Goal: Navigation & Orientation: Find specific page/section

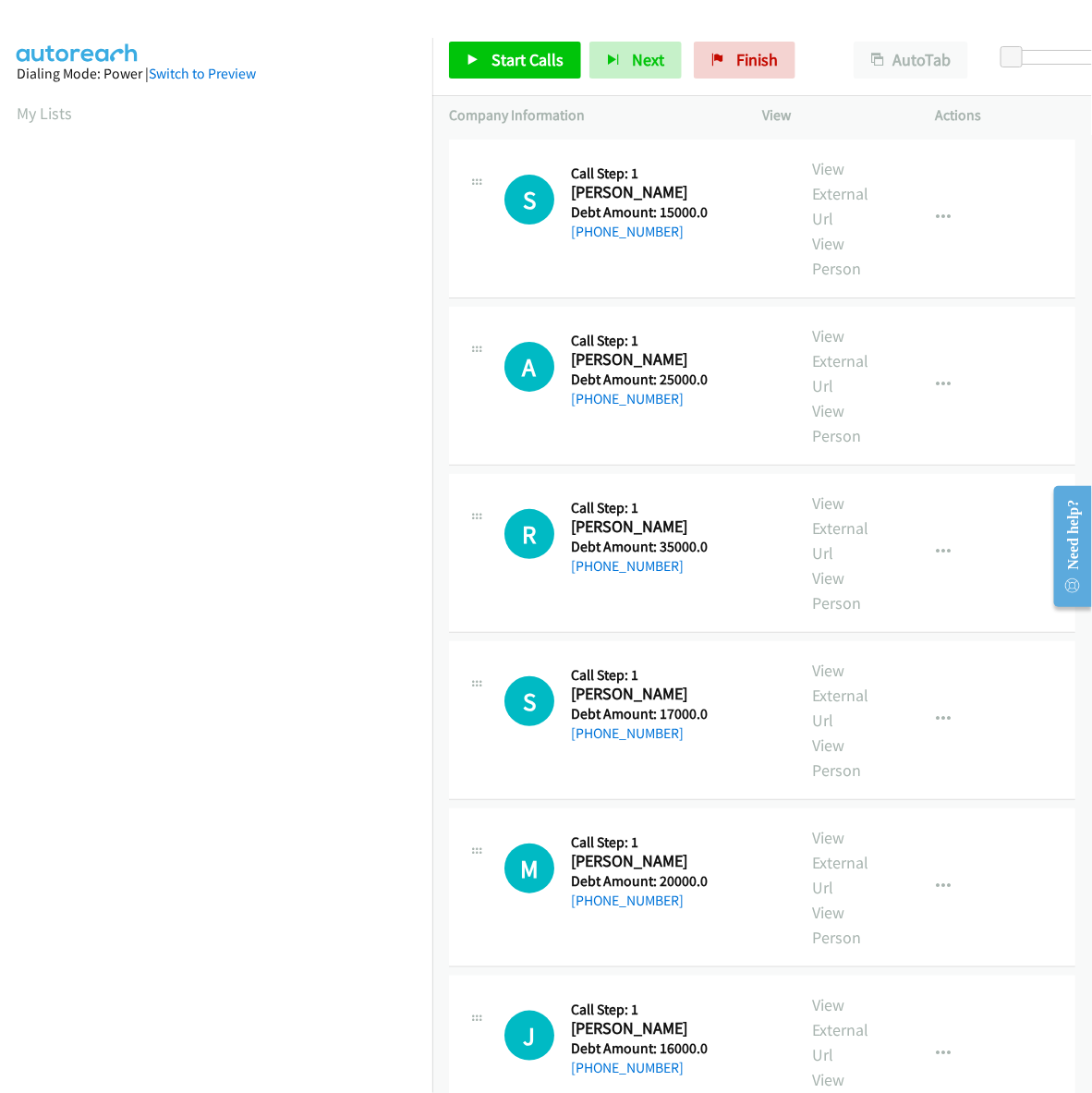
click at [568, 1055] on div "J" at bounding box center [537, 1036] width 66 height 50
click at [23, 103] on link "My Lists" at bounding box center [44, 114] width 56 height 21
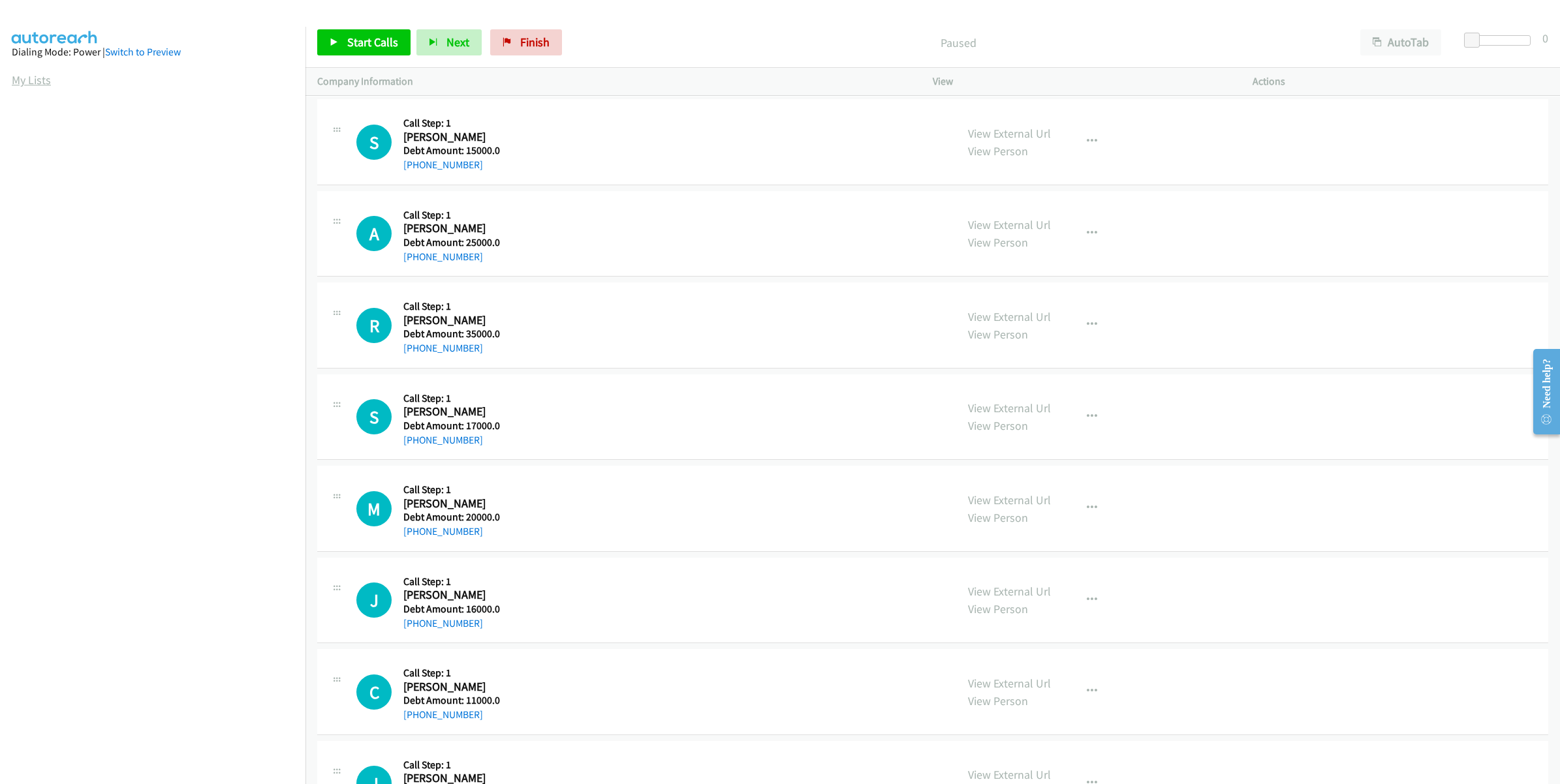
click at [29, 75] on link "My Lists" at bounding box center [31, 80] width 39 height 15
